Goal: Book appointment/travel/reservation

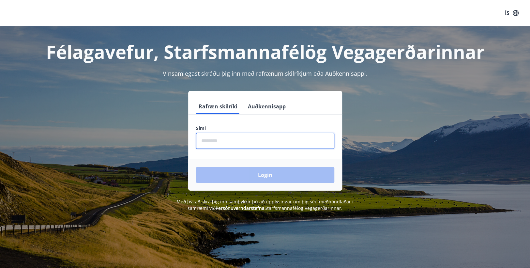
click at [227, 139] on input "phone" at bounding box center [265, 141] width 138 height 16
type input "********"
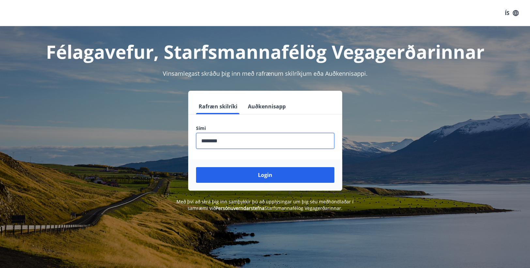
click at [255, 173] on button "Login" at bounding box center [265, 175] width 138 height 16
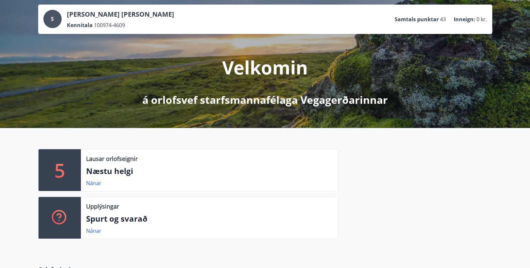
scroll to position [65, 0]
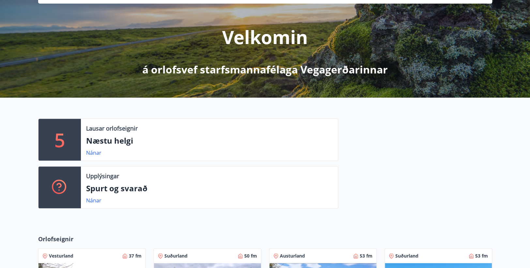
click at [110, 144] on p "Næstu helgi" at bounding box center [209, 140] width 246 height 11
click at [88, 153] on link "Nánar" at bounding box center [93, 152] width 15 height 7
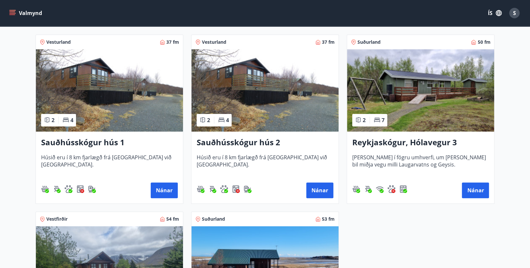
scroll to position [130, 0]
click at [425, 141] on h3 "Reykjaskógur, Hólavegur 3" at bounding box center [420, 143] width 137 height 12
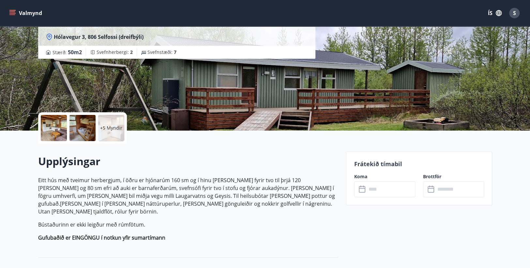
scroll to position [163, 0]
